Goal: Task Accomplishment & Management: Manage account settings

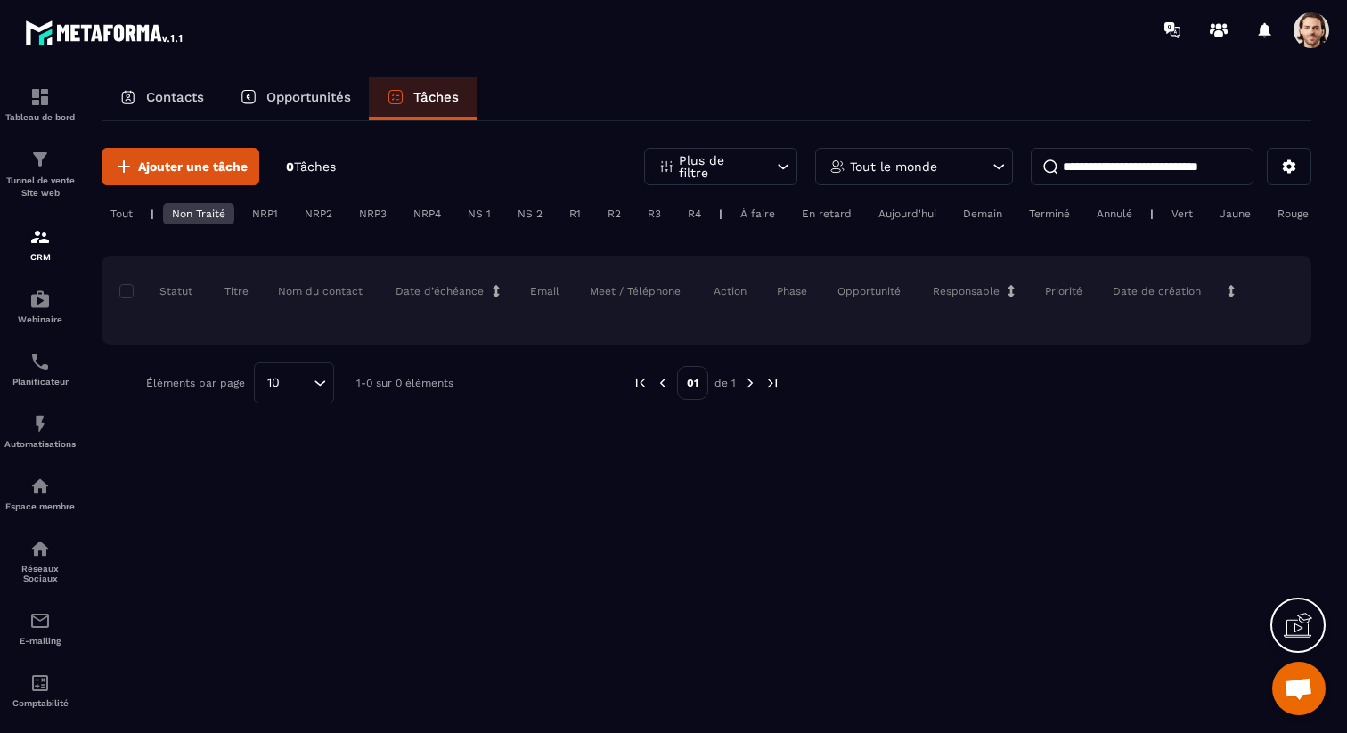
click at [212, 205] on div "Non Traité" at bounding box center [198, 213] width 71 height 21
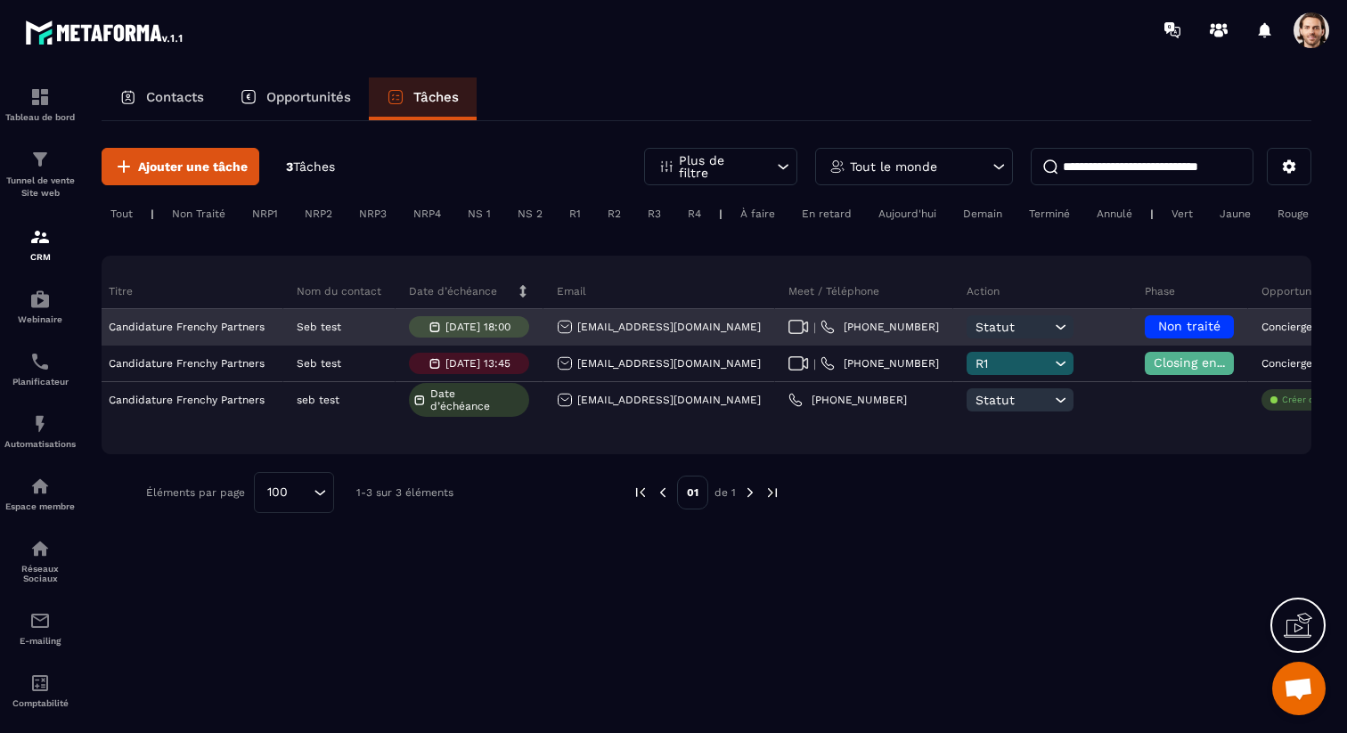
scroll to position [0, 186]
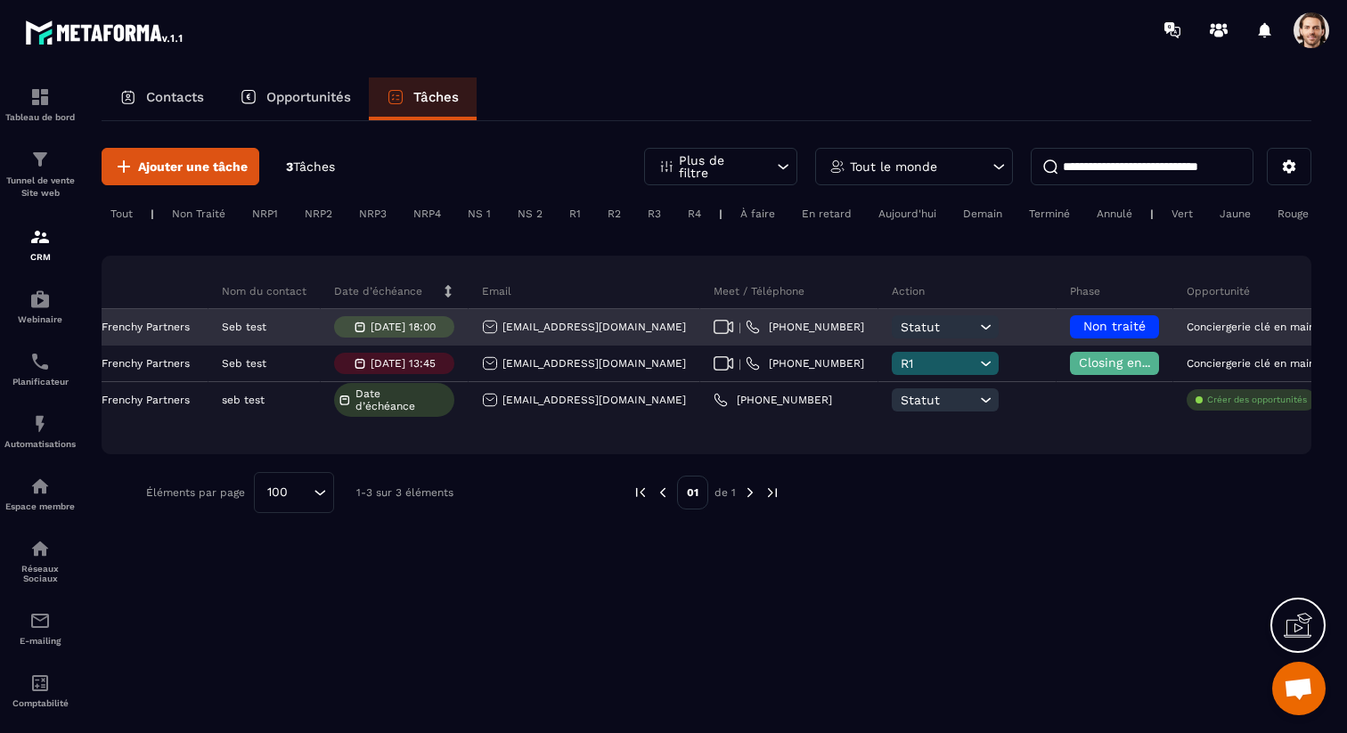
click at [978, 331] on icon at bounding box center [986, 327] width 17 height 18
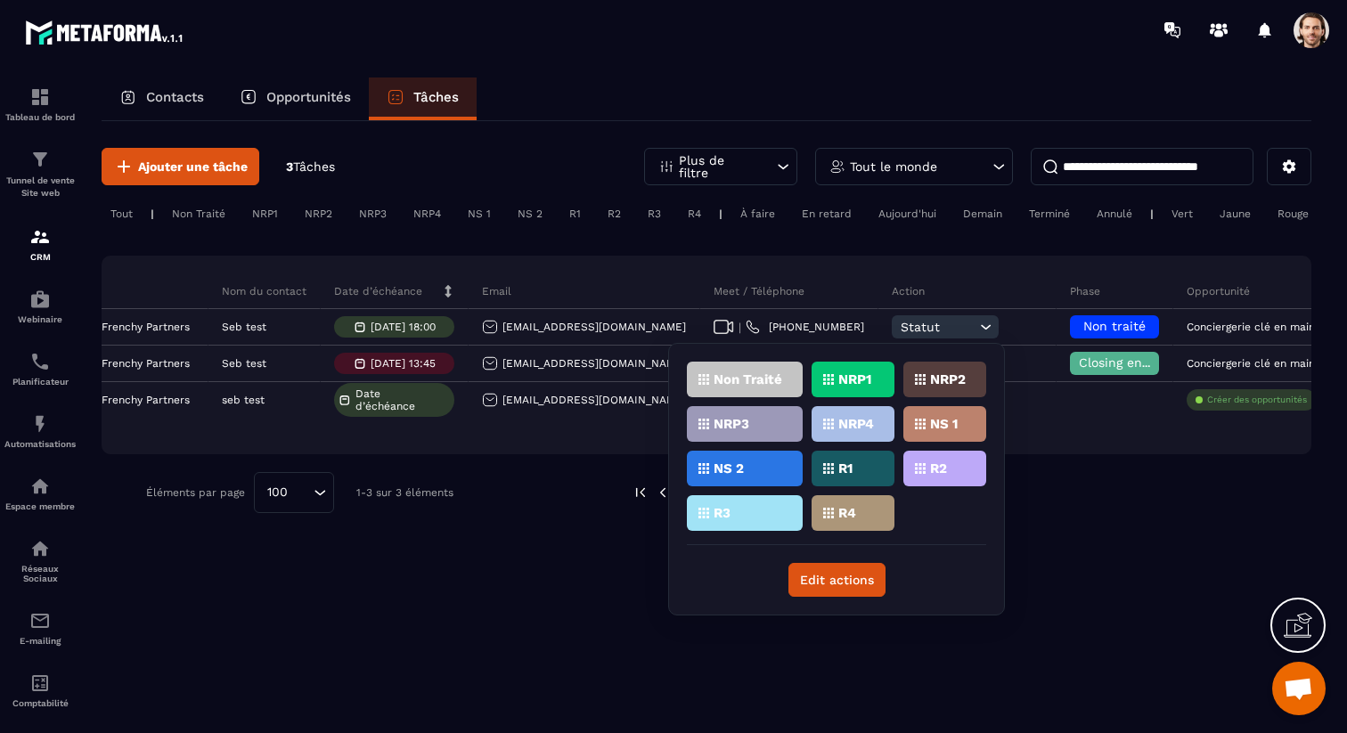
click at [798, 262] on div "Statut Titre Nom du contact Date d’échéance Email Meet / Téléphone Action Phase…" at bounding box center [707, 355] width 1210 height 199
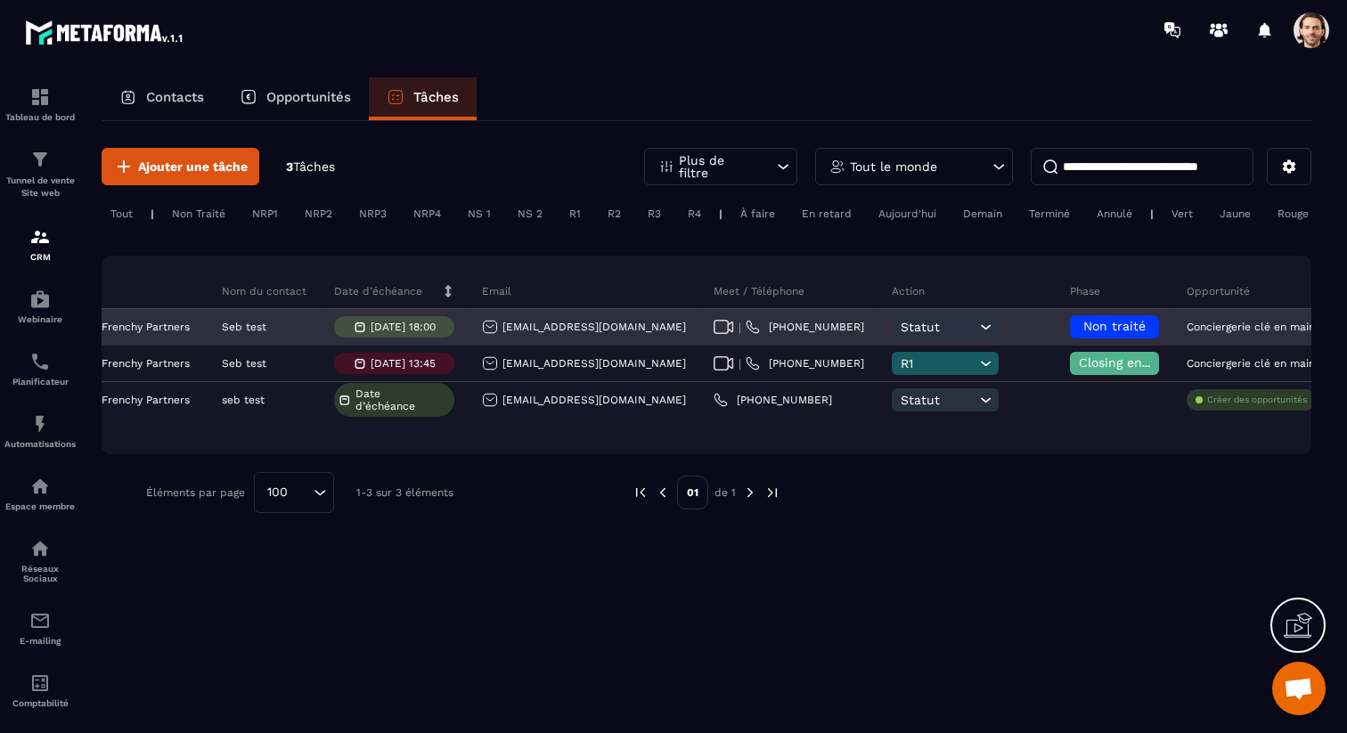
click at [901, 326] on span "Statut" at bounding box center [938, 327] width 75 height 14
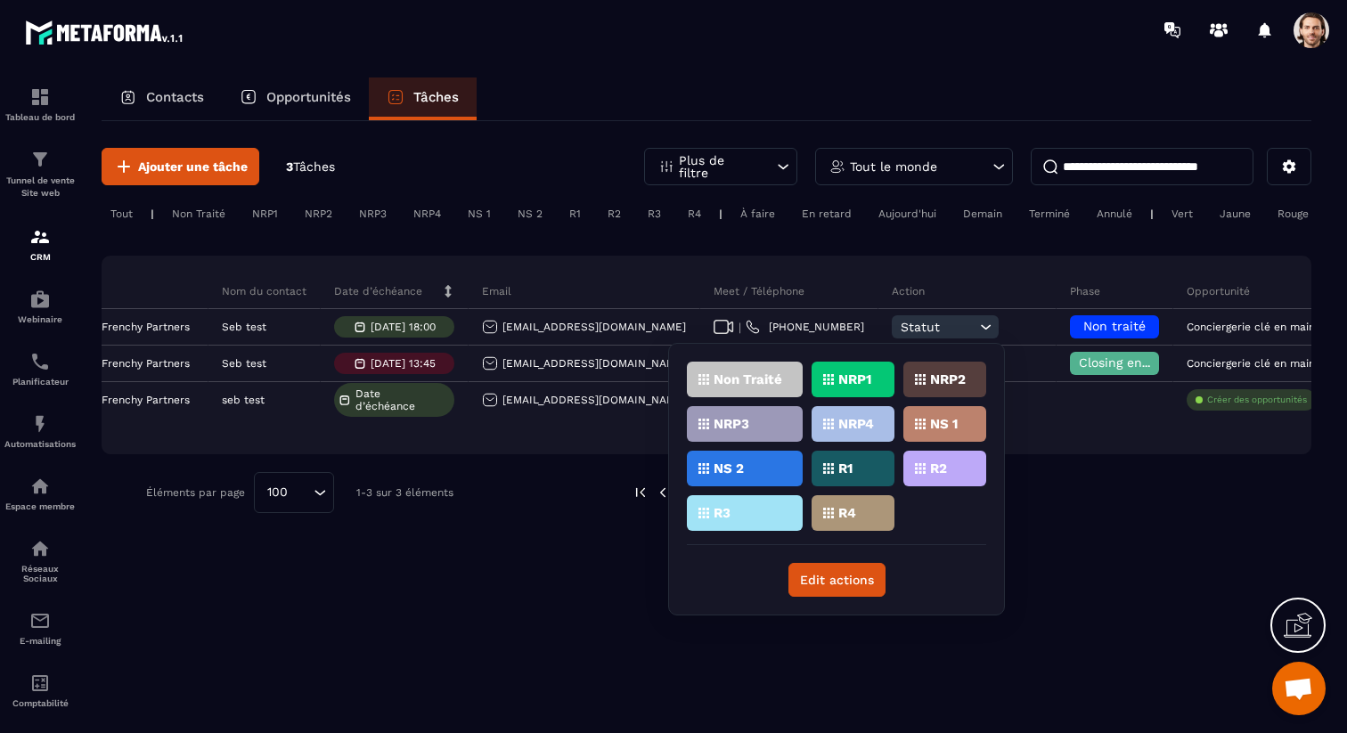
click at [753, 388] on div "Non Traité" at bounding box center [745, 380] width 116 height 36
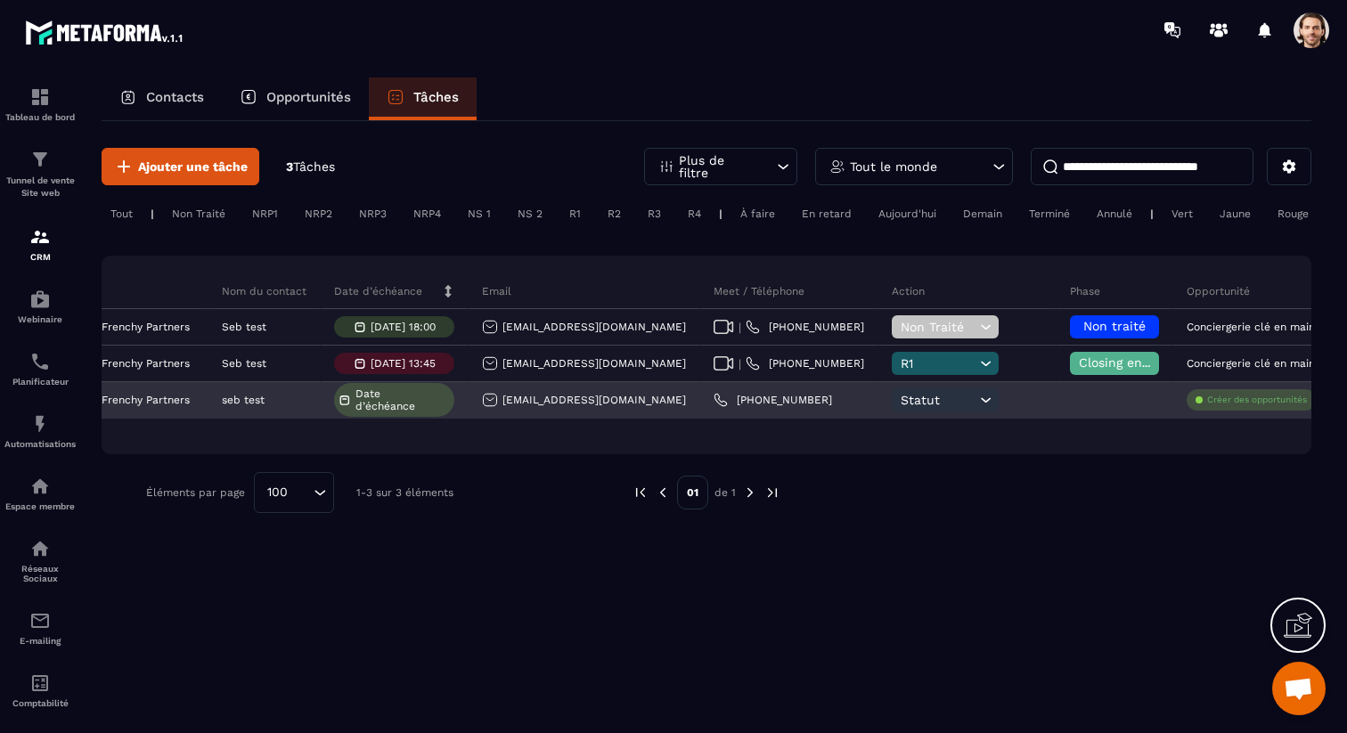
click at [901, 395] on span "Statut" at bounding box center [938, 400] width 75 height 14
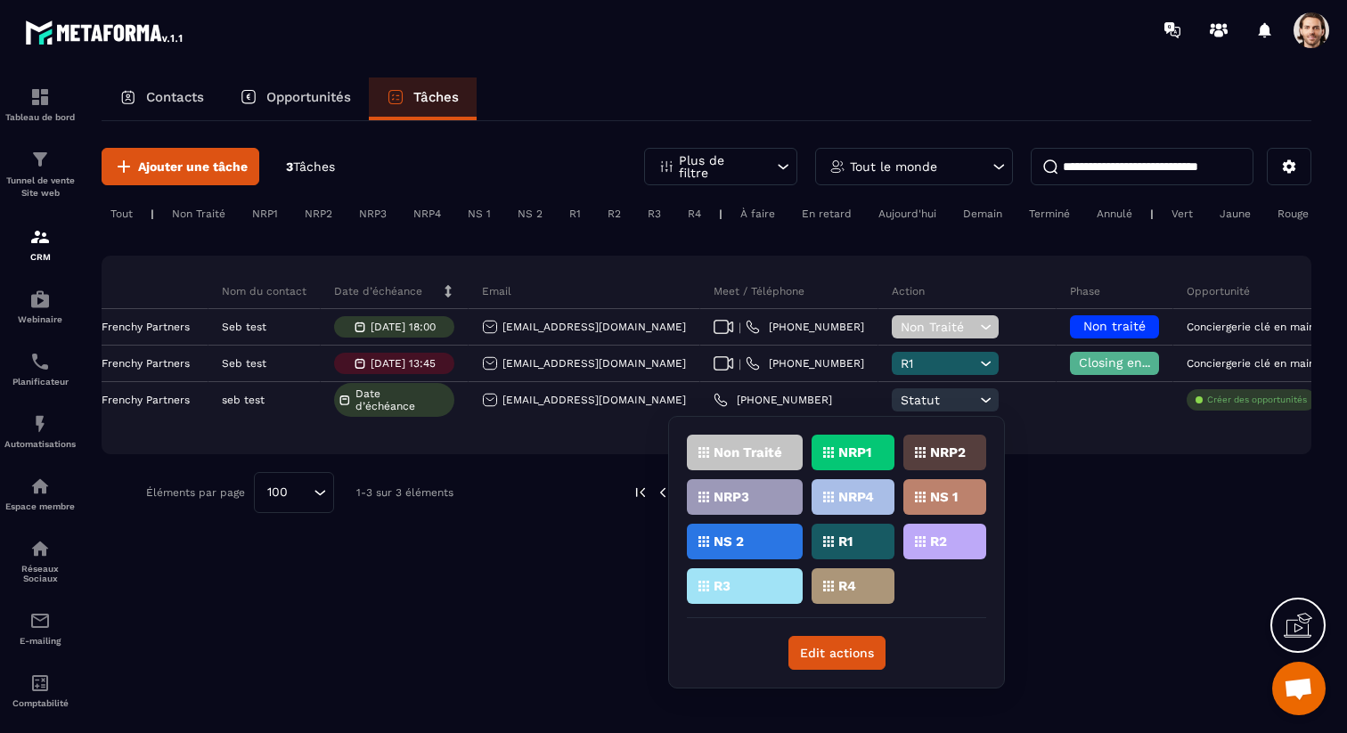
click at [737, 456] on p "Non Traité" at bounding box center [748, 452] width 69 height 12
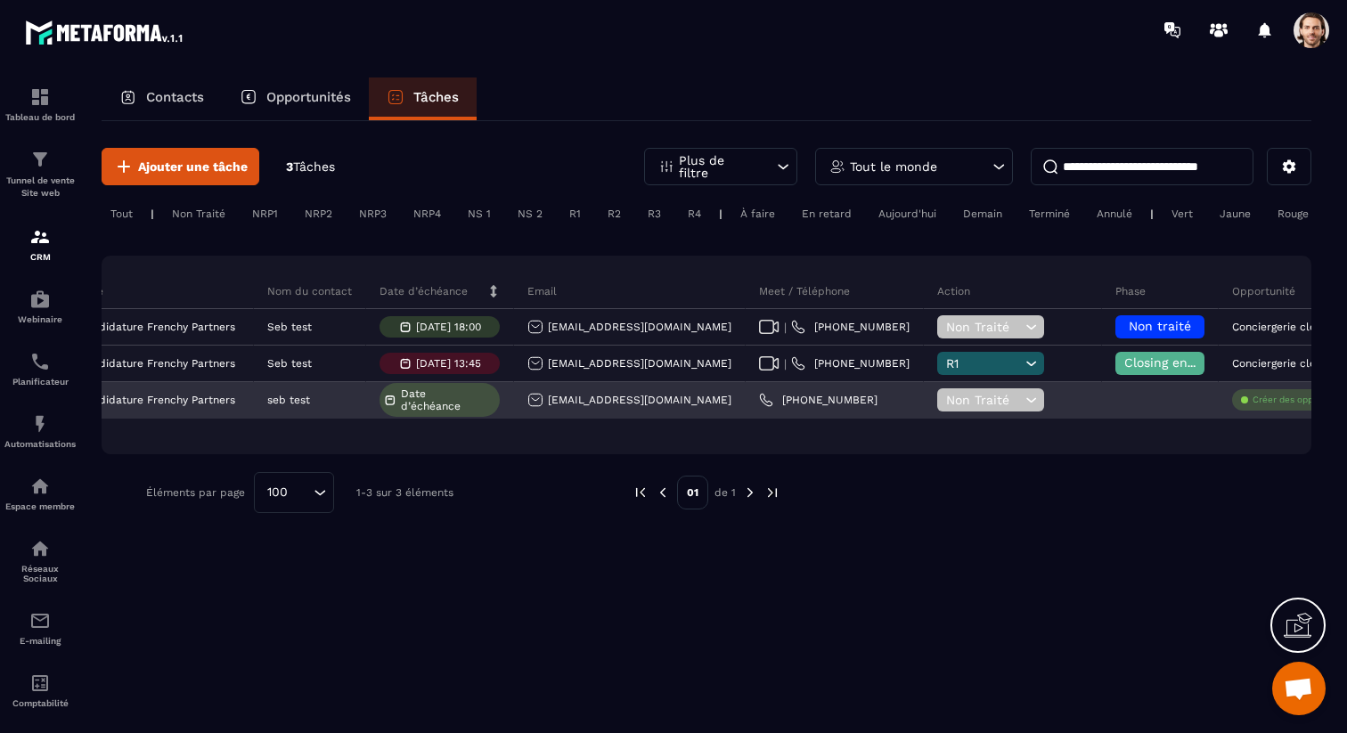
scroll to position [0, 0]
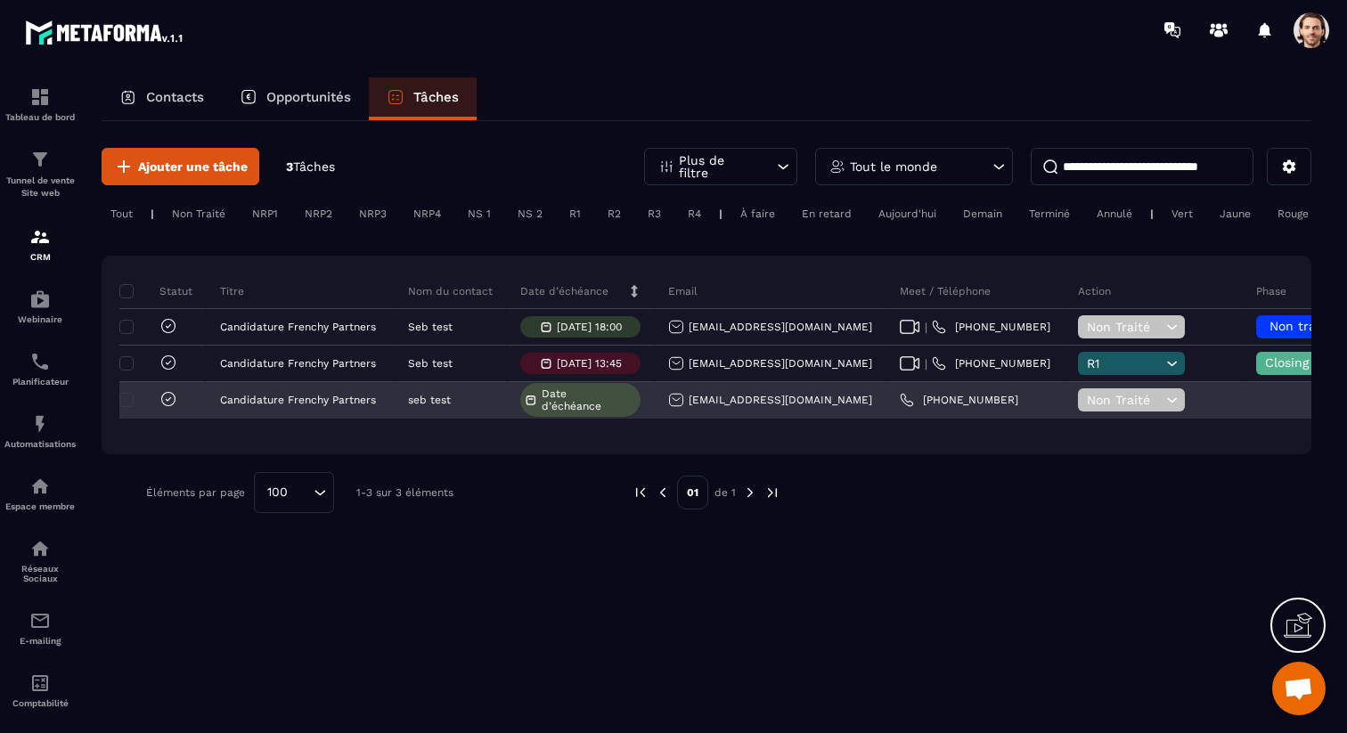
click at [1087, 399] on span "Non Traité" at bounding box center [1124, 400] width 75 height 14
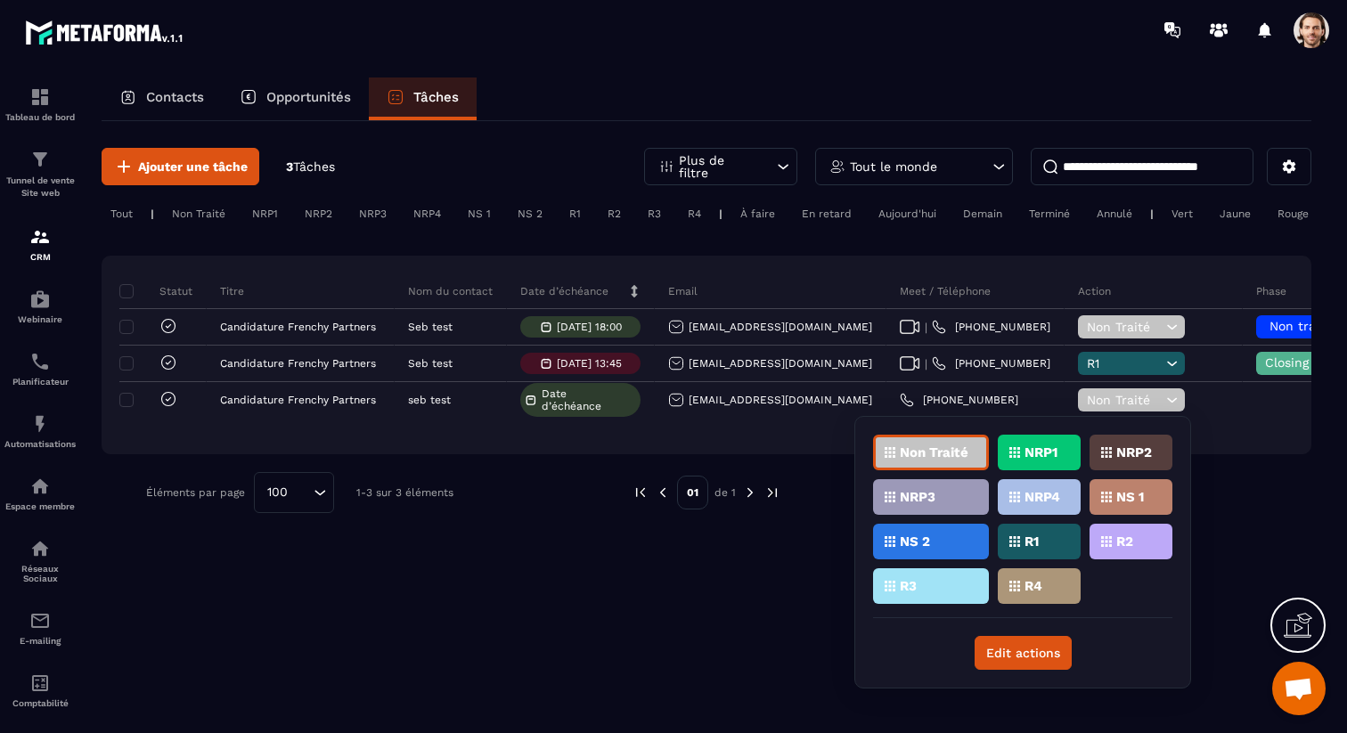
click at [902, 444] on div "Non Traité" at bounding box center [931, 453] width 116 height 36
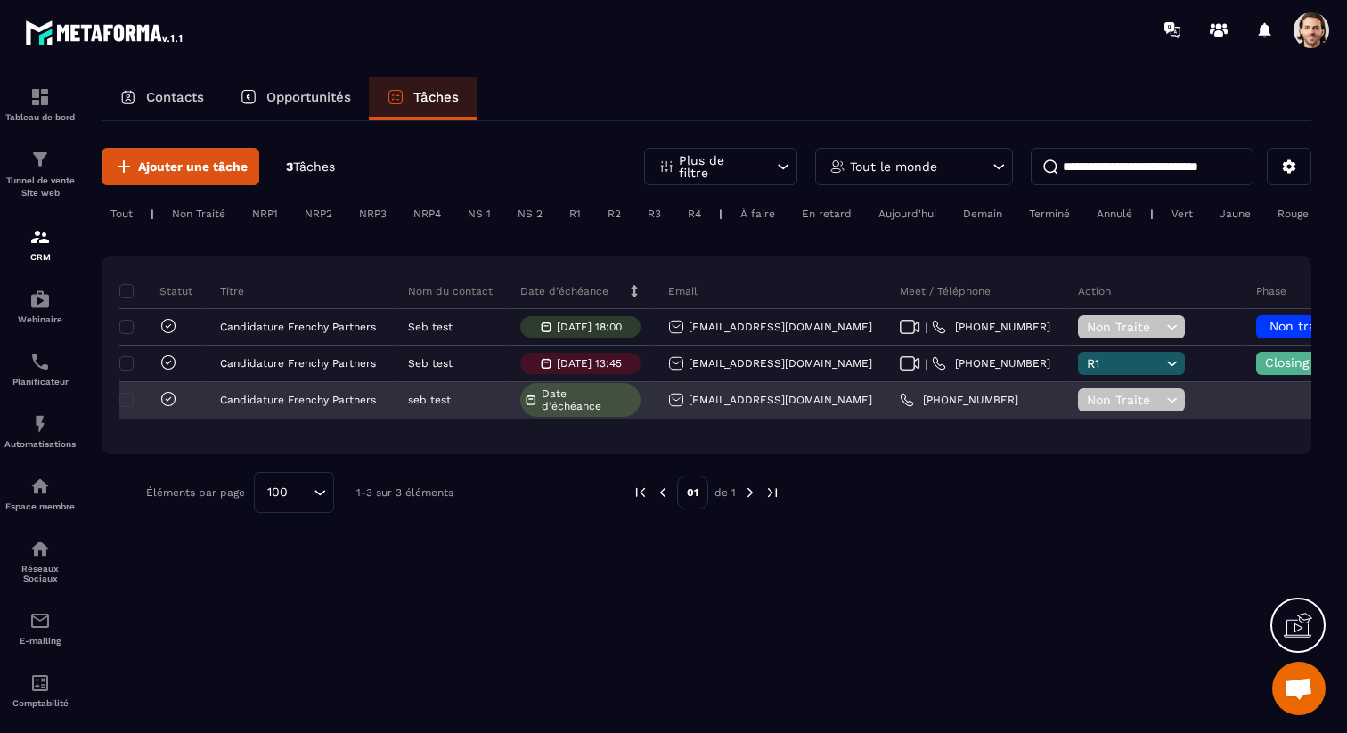
click at [1087, 405] on span "Non Traité" at bounding box center [1124, 400] width 75 height 14
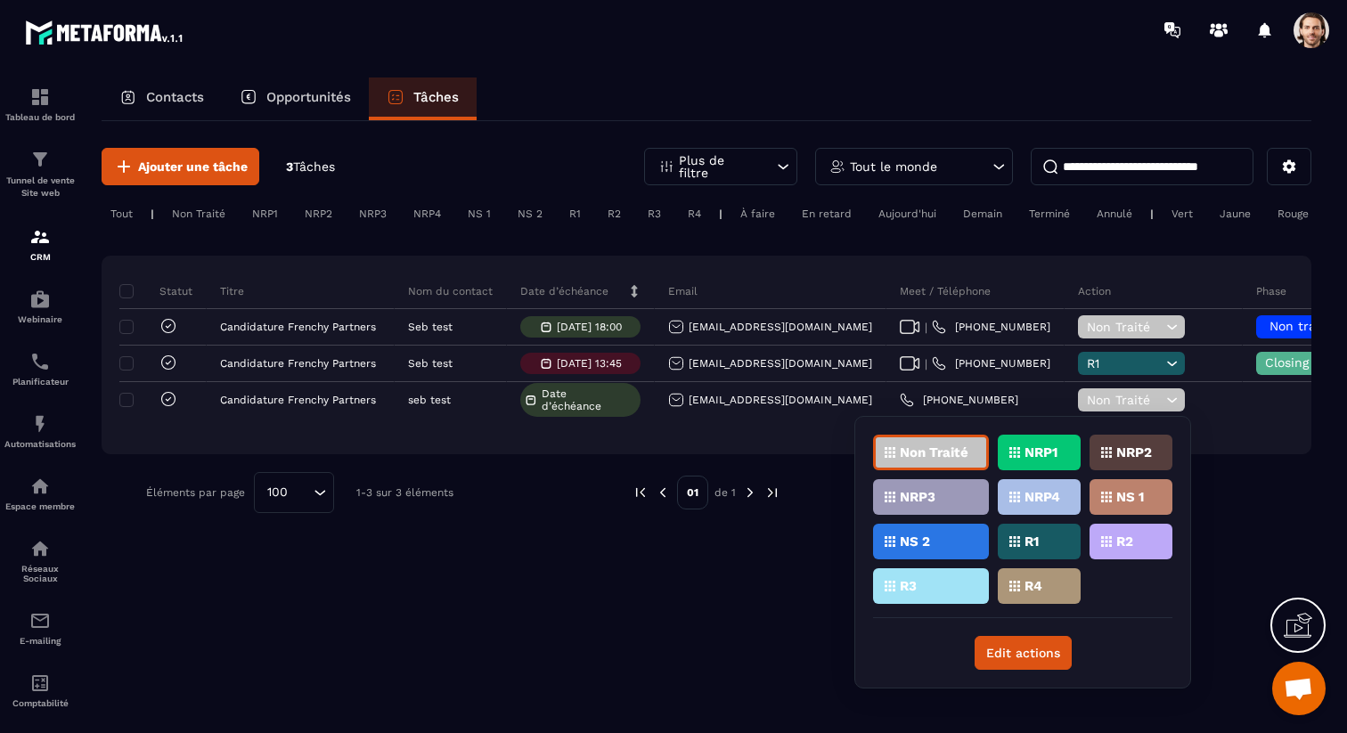
click at [950, 451] on p "Non Traité" at bounding box center [934, 452] width 69 height 12
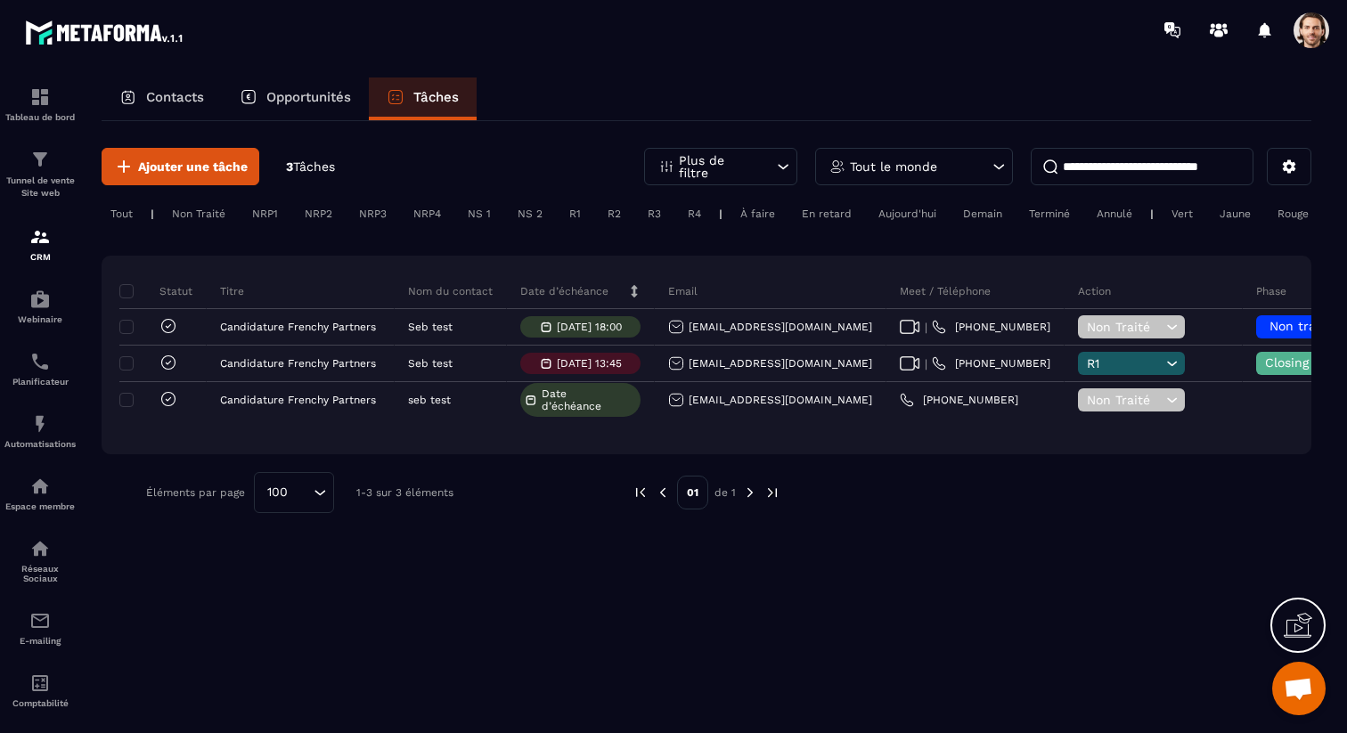
click at [1087, 403] on span "Non Traité" at bounding box center [1124, 400] width 75 height 14
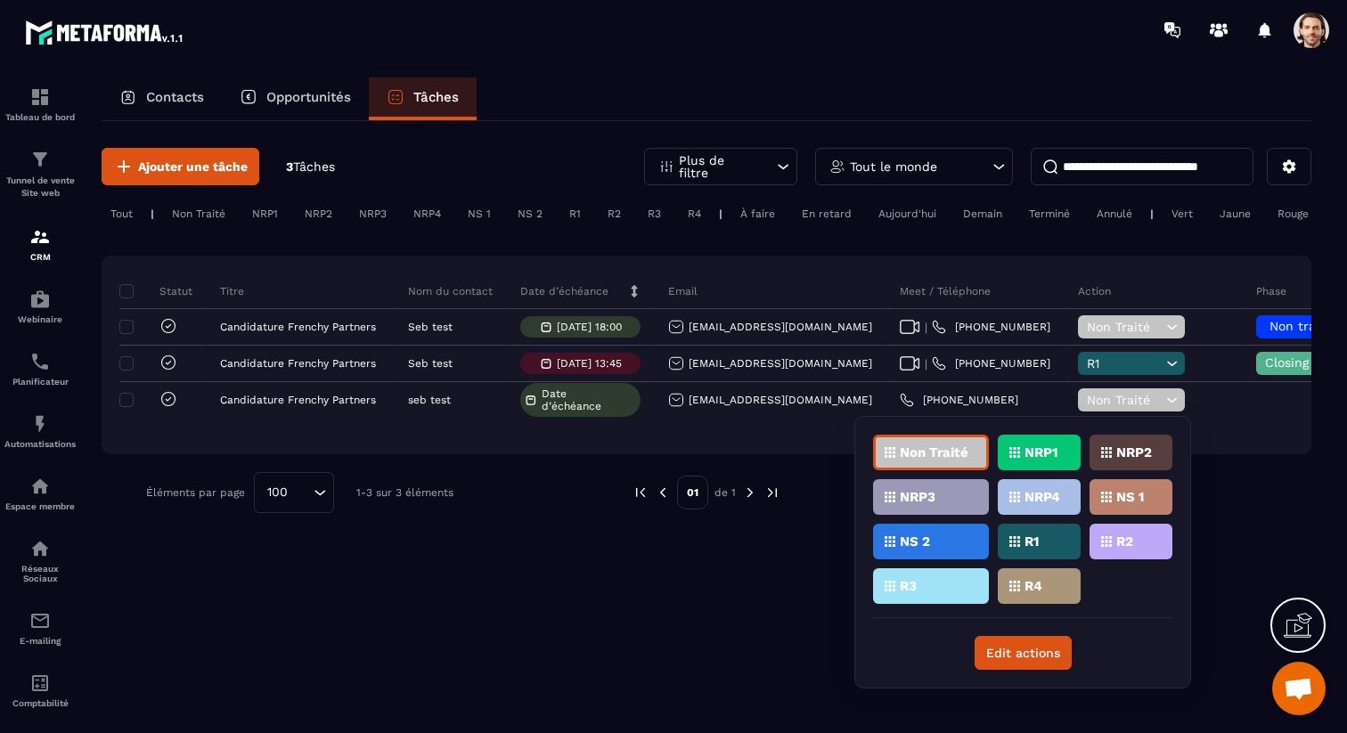
click at [1131, 604] on div "Non Traité NRP1 NRP2 NRP3 NRP4 NS 1 NS 2 R1 R2 R3 R4" at bounding box center [1022, 527] width 299 height 184
click at [1245, 530] on div "Ajouter une tâche 3 Tâches Plus de filtre Tout le monde Tout | Non Traité NRP1 …" at bounding box center [707, 330] width 1210 height 419
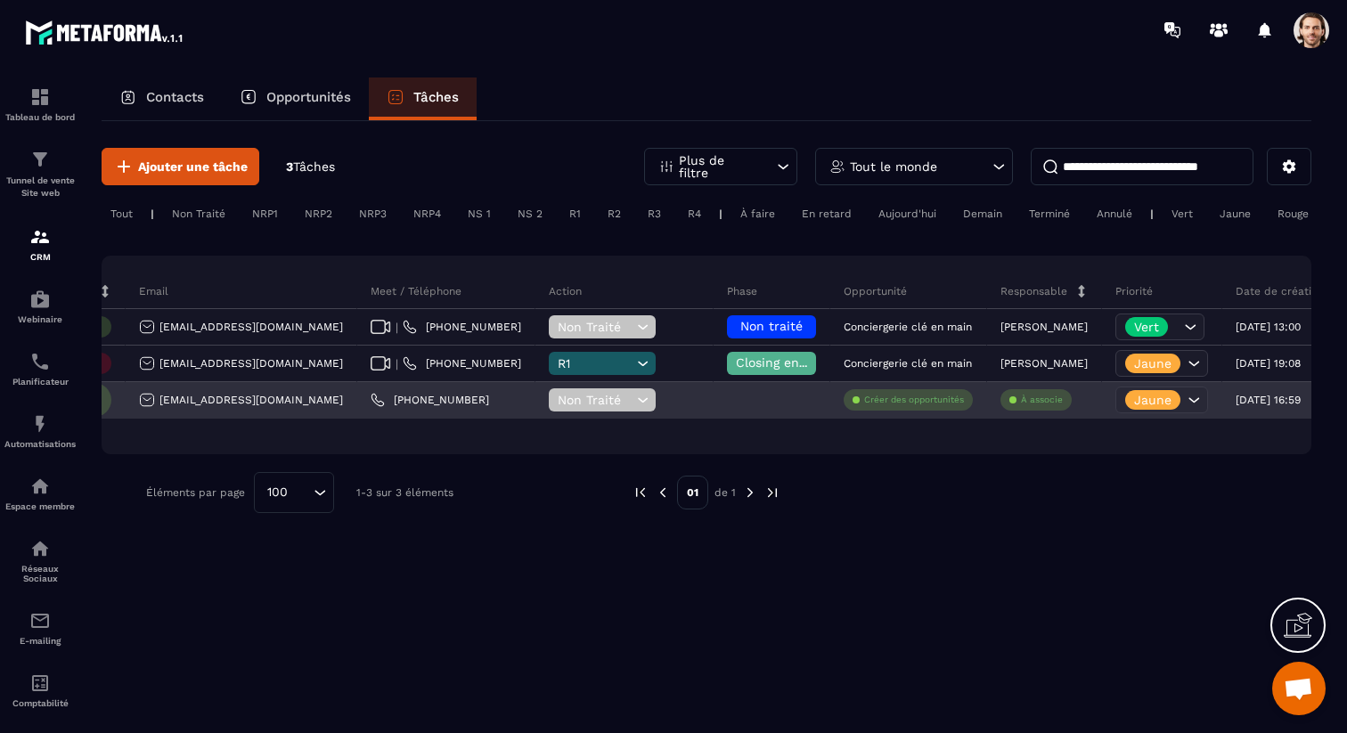
scroll to position [0, 548]
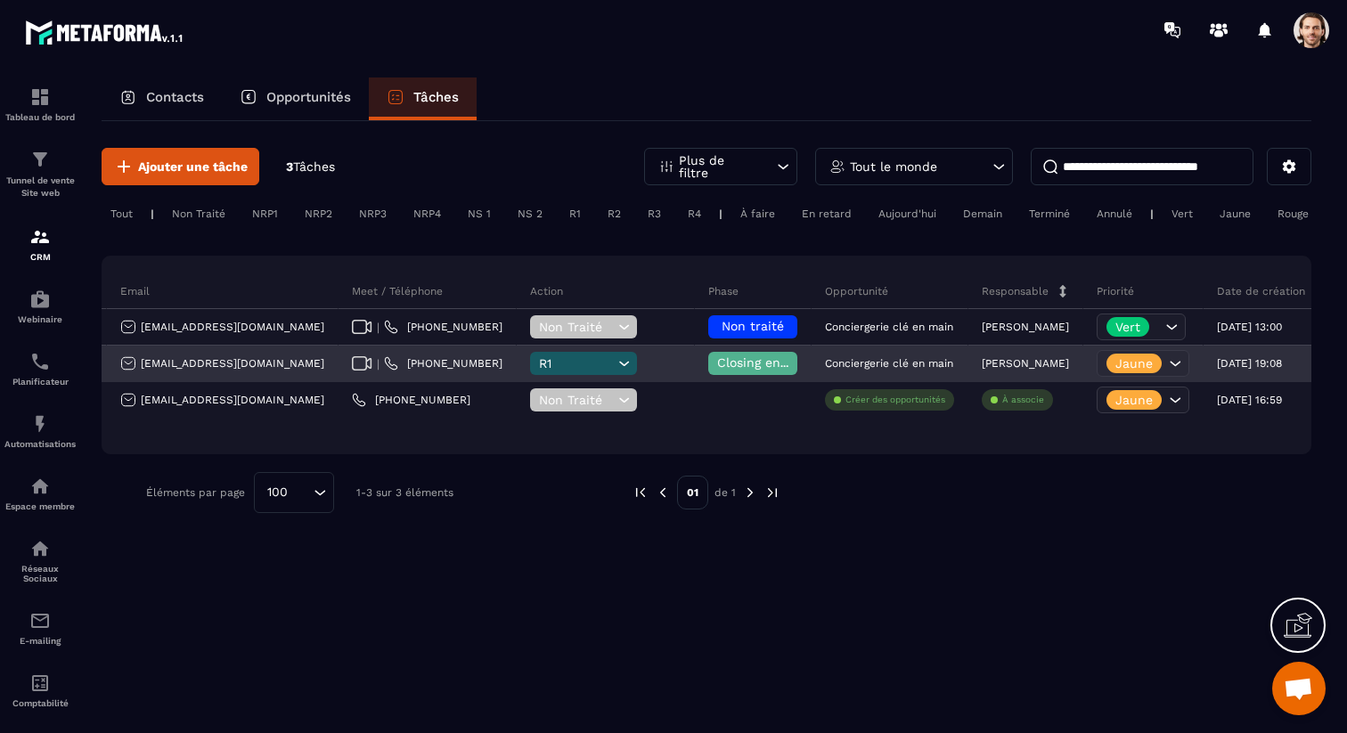
click at [717, 368] on span "Closing en cours" at bounding box center [768, 363] width 102 height 14
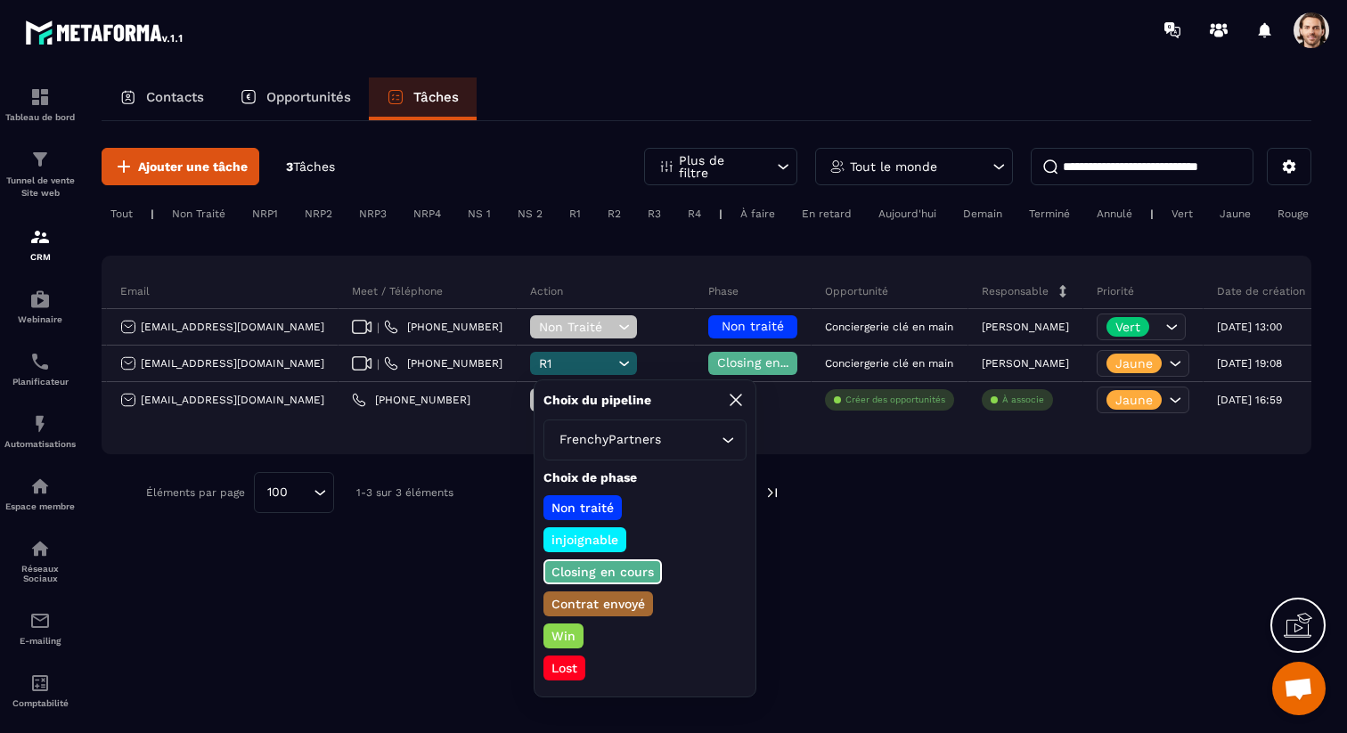
click at [502, 507] on div "Éléments par page 100 Loading... 1-3 sur 3 éléments" at bounding box center [376, 492] width 460 height 41
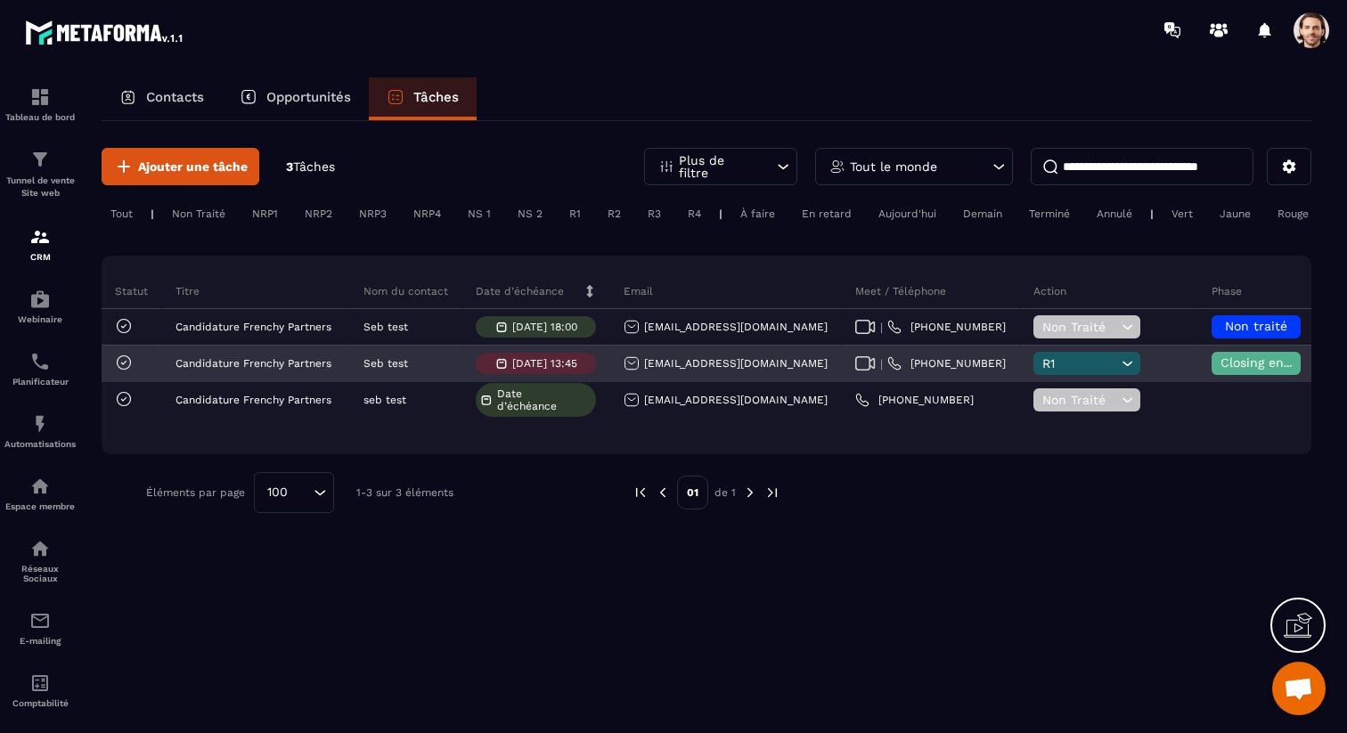
scroll to position [0, 0]
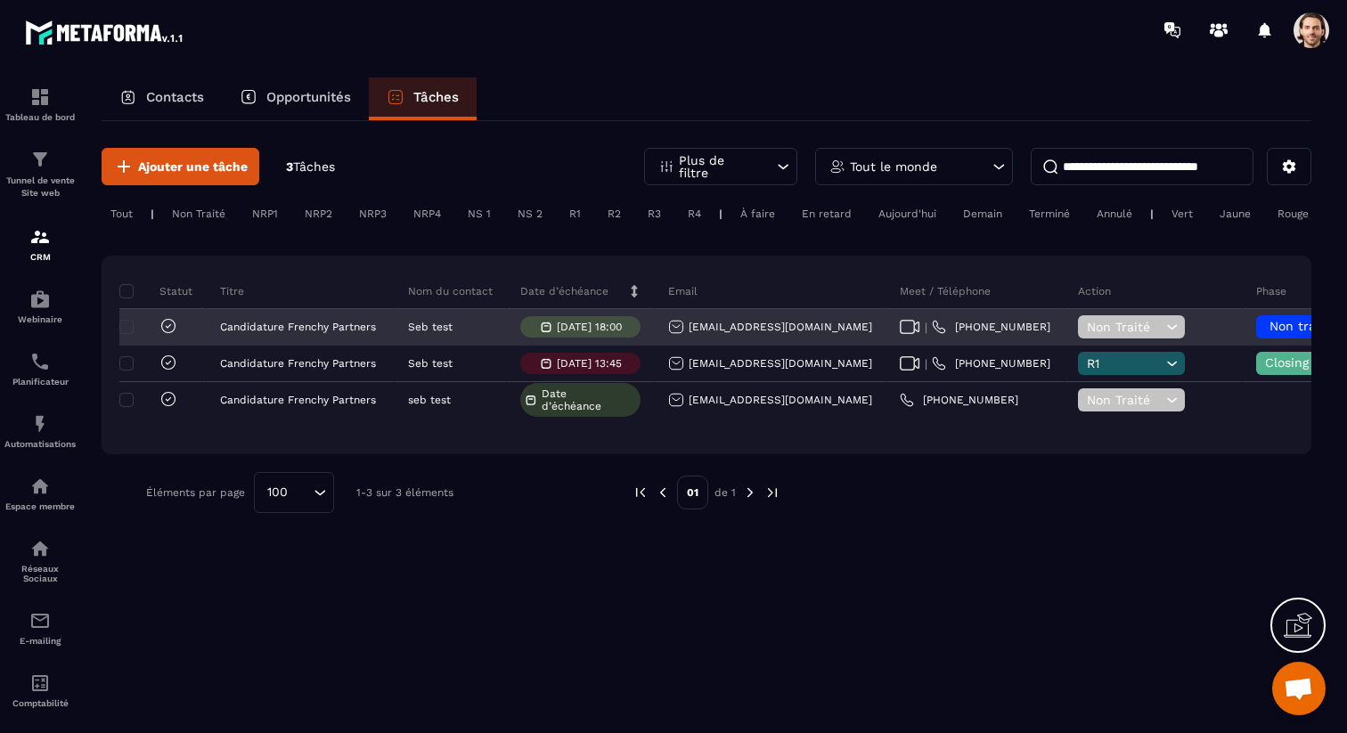
click at [582, 324] on p "[DATE] 18:00" at bounding box center [589, 327] width 65 height 12
